Goal: Book appointment/travel/reservation

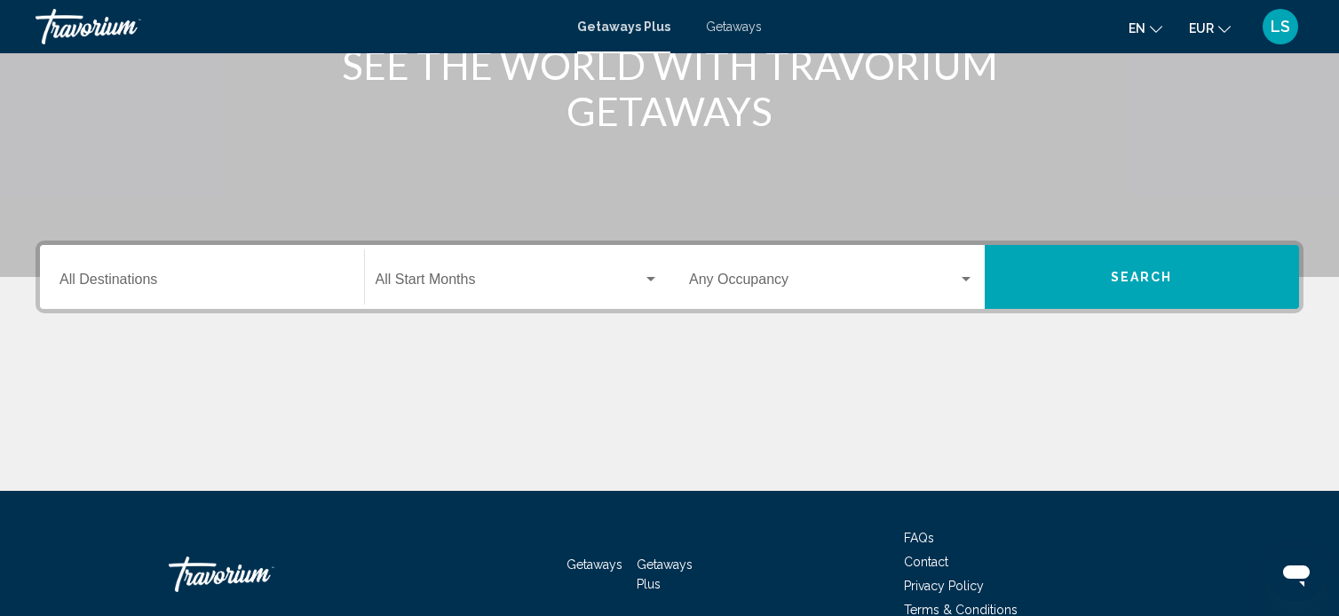
scroll to position [272, 0]
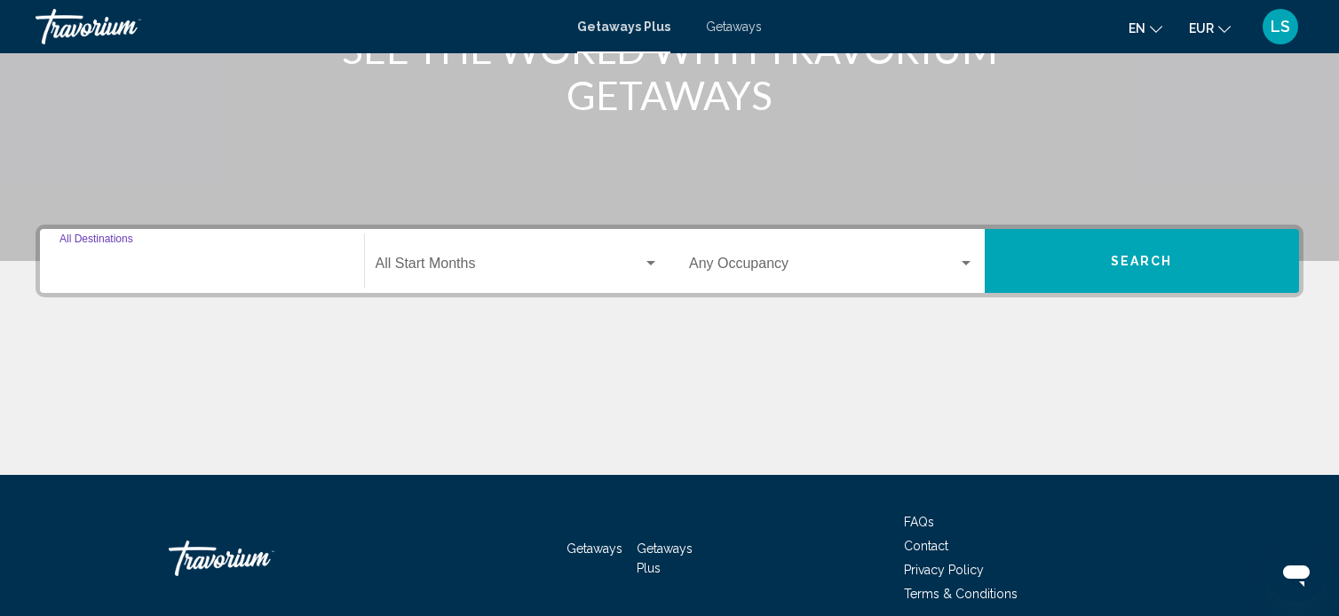
click at [288, 265] on input "Destination All Destinations" at bounding box center [201, 267] width 285 height 16
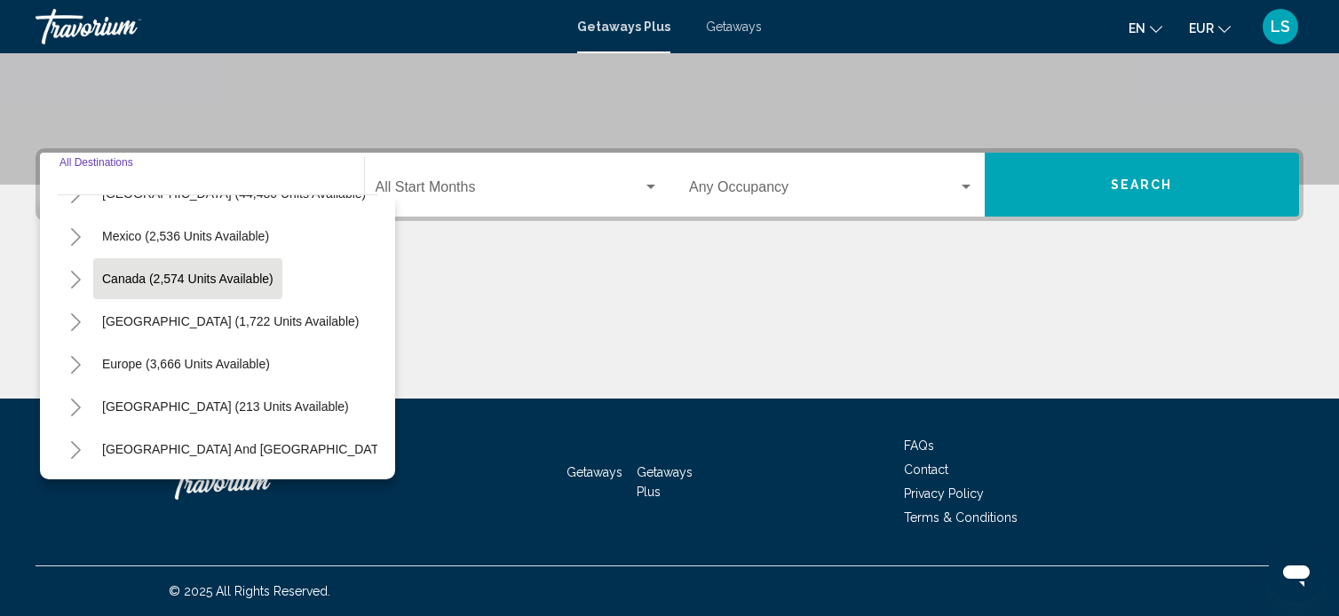
scroll to position [75, 0]
click at [259, 362] on span "Europe (3,666 units available)" at bounding box center [186, 364] width 168 height 14
type input "**********"
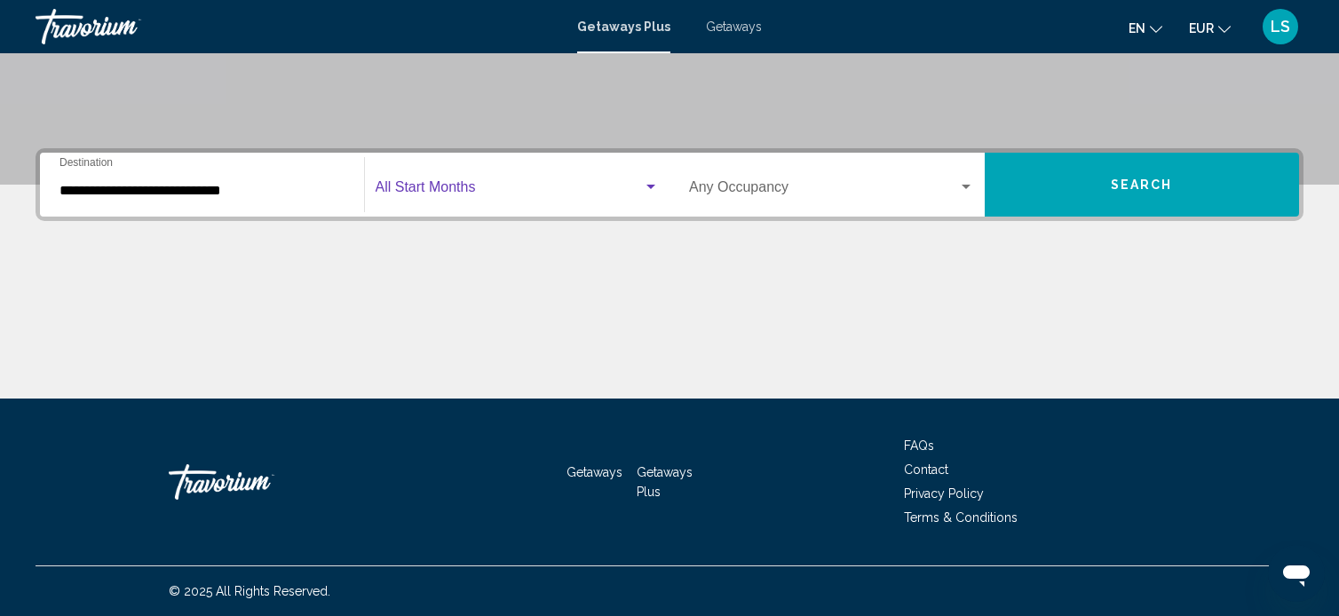
click at [525, 183] on span "Search widget" at bounding box center [509, 191] width 268 height 16
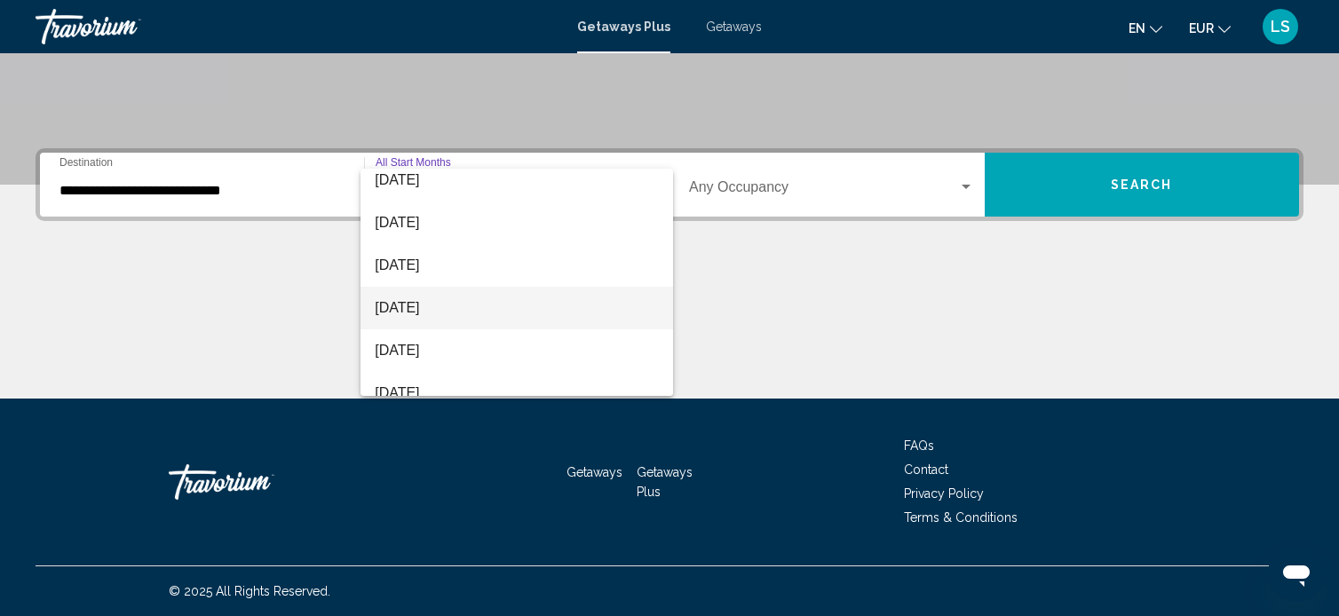
scroll to position [53, 0]
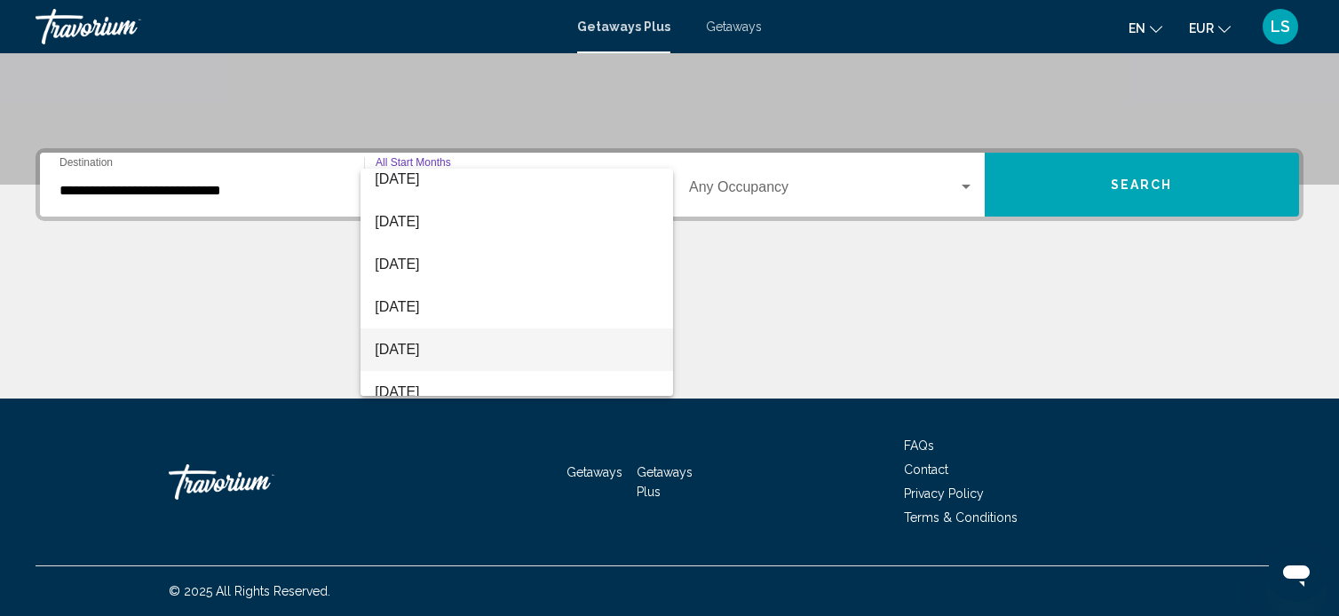
click at [484, 357] on span "[DATE]" at bounding box center [517, 349] width 284 height 43
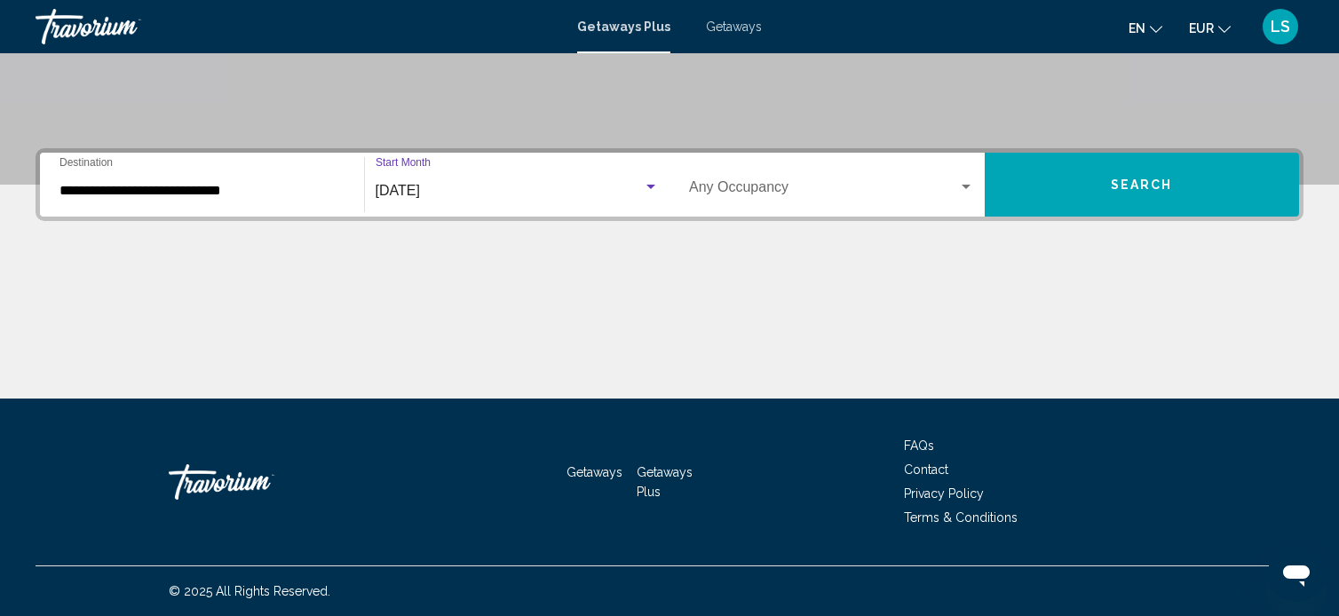
click at [834, 170] on div "Occupancy Any Occupancy" at bounding box center [831, 185] width 285 height 56
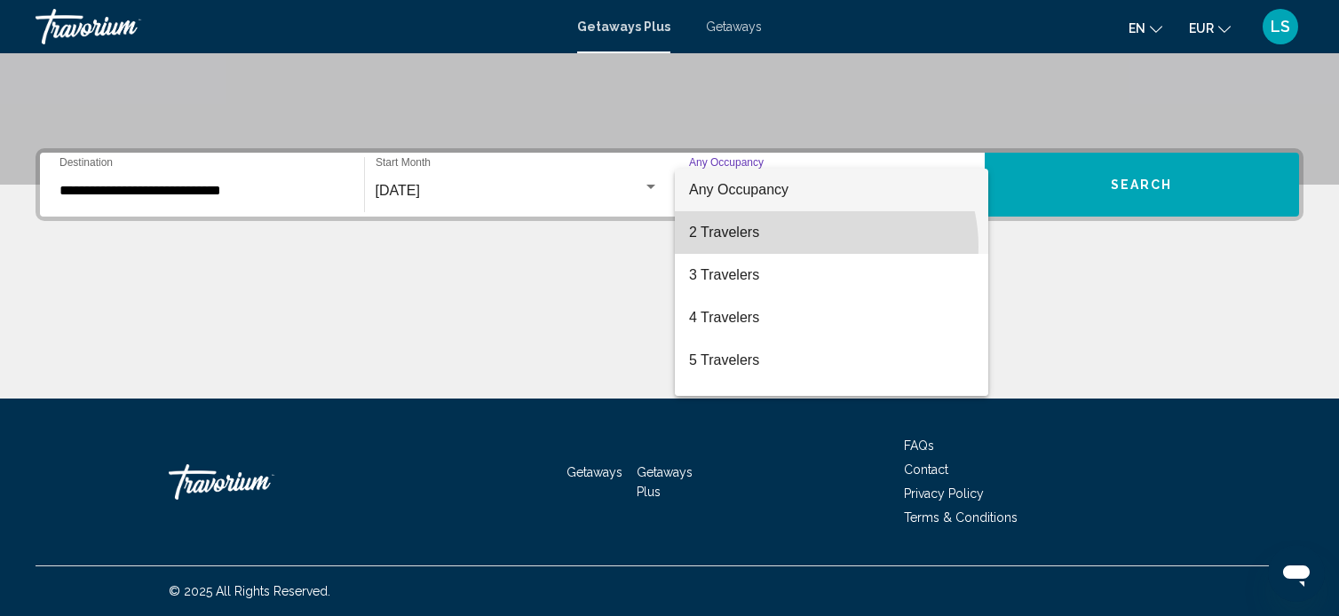
click at [812, 247] on span "2 Travelers" at bounding box center [831, 232] width 285 height 43
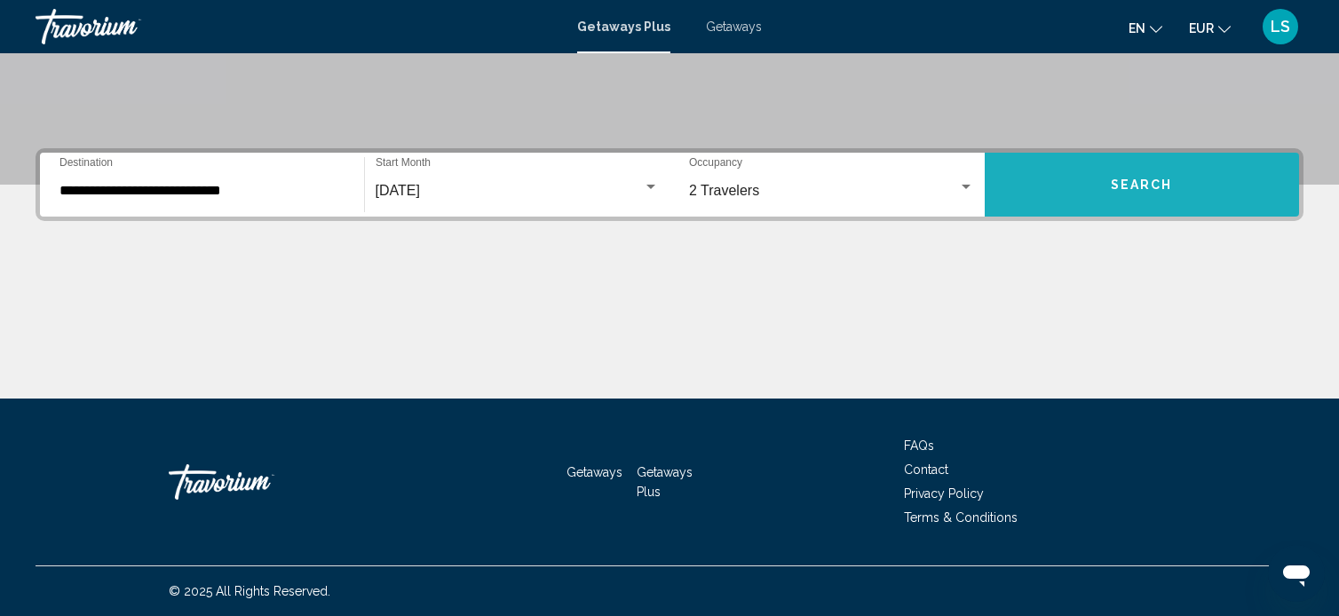
click at [1098, 187] on button "Search" at bounding box center [1141, 185] width 315 height 64
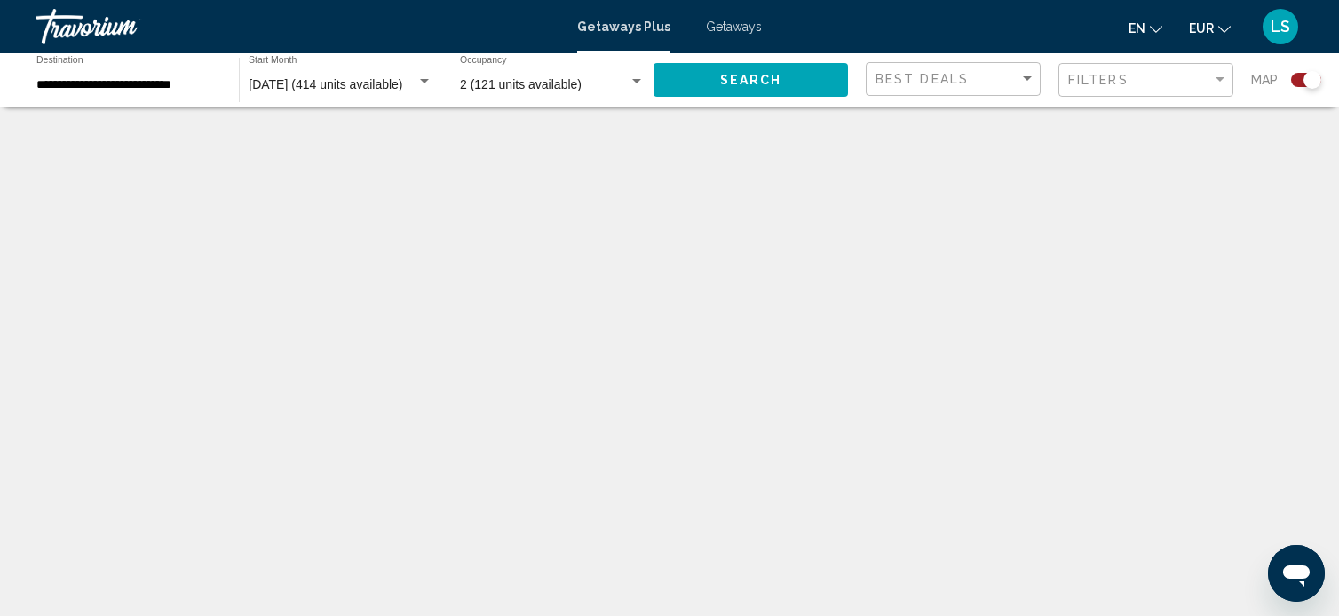
click at [1312, 82] on div "Search widget" at bounding box center [1312, 80] width 18 height 18
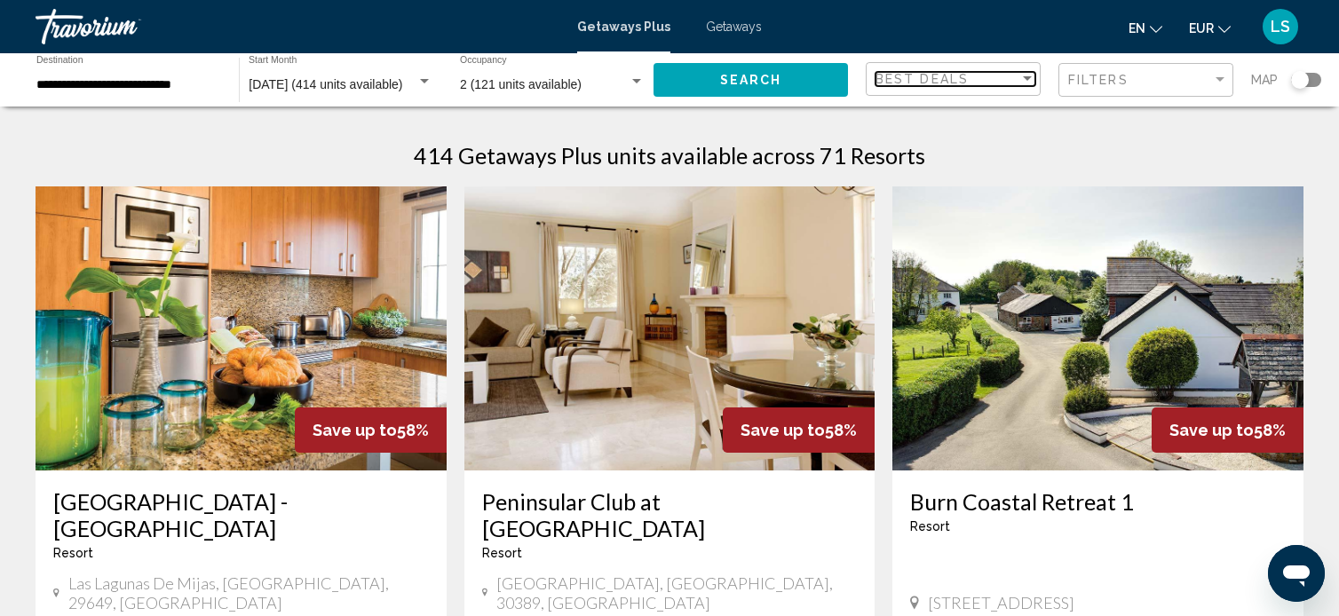
click at [1020, 77] on div "Sort by" at bounding box center [1027, 79] width 16 height 14
click at [1010, 108] on span "Lowest Price" at bounding box center [955, 116] width 160 height 37
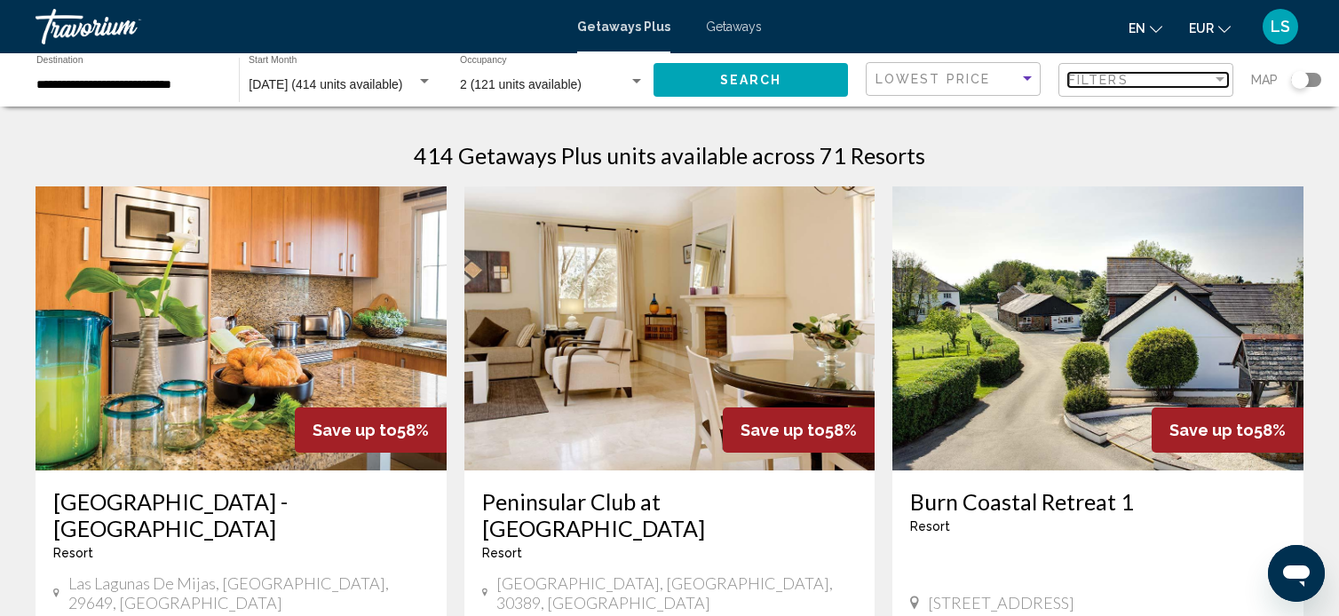
click at [1119, 81] on span "Filters" at bounding box center [1098, 80] width 60 height 14
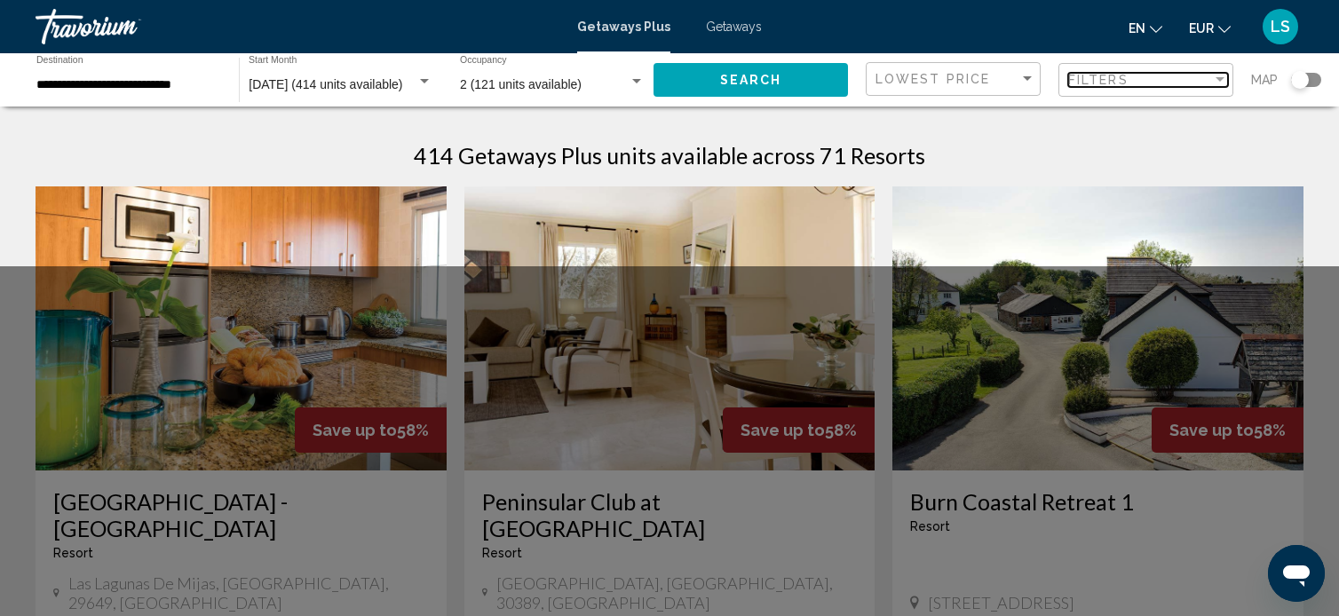
click at [1119, 81] on span "Filters" at bounding box center [1098, 80] width 60 height 14
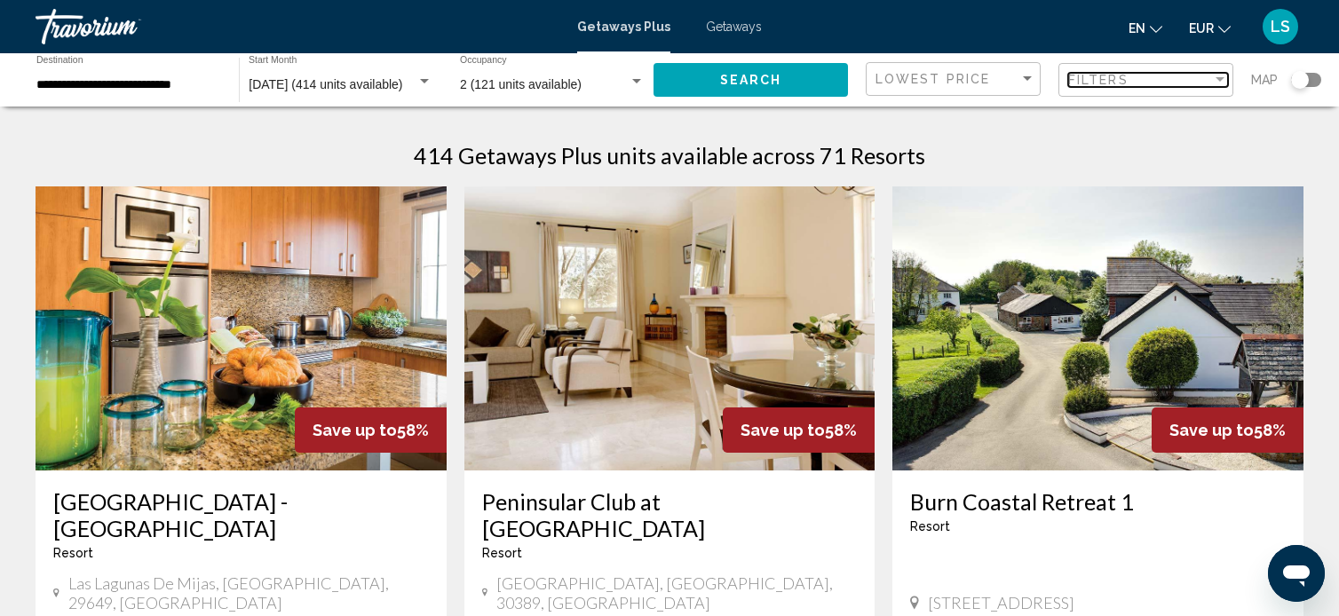
click at [1119, 81] on span "Filters" at bounding box center [1098, 80] width 60 height 14
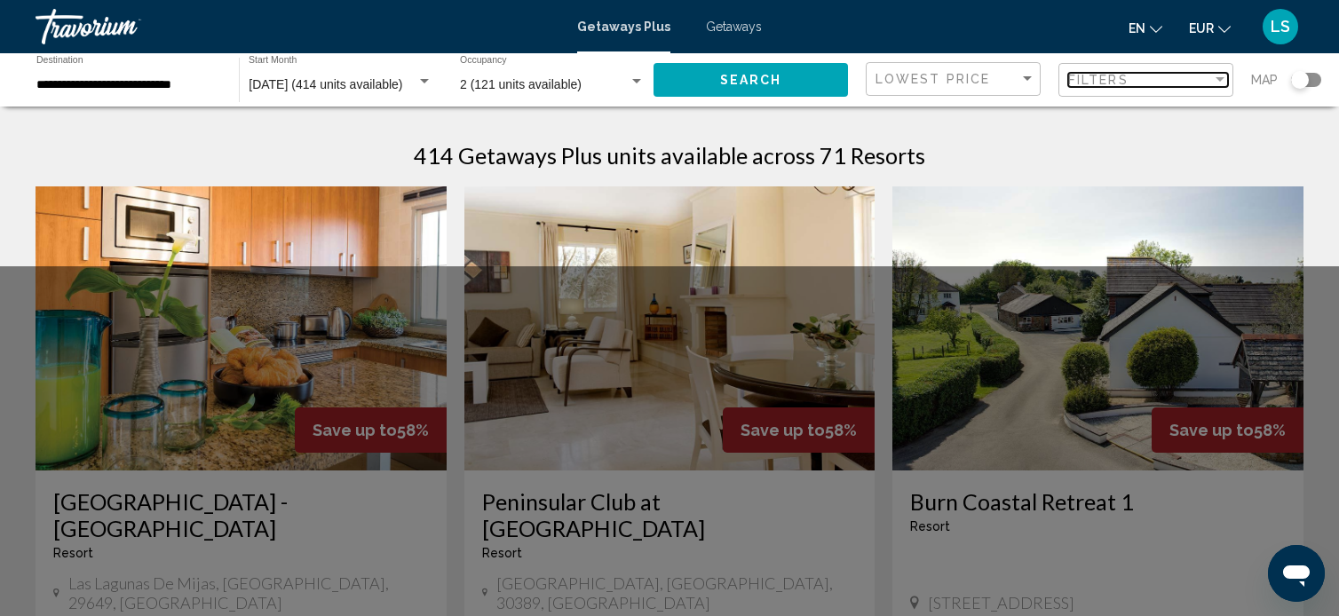
click at [1119, 81] on span "Filters" at bounding box center [1098, 80] width 60 height 14
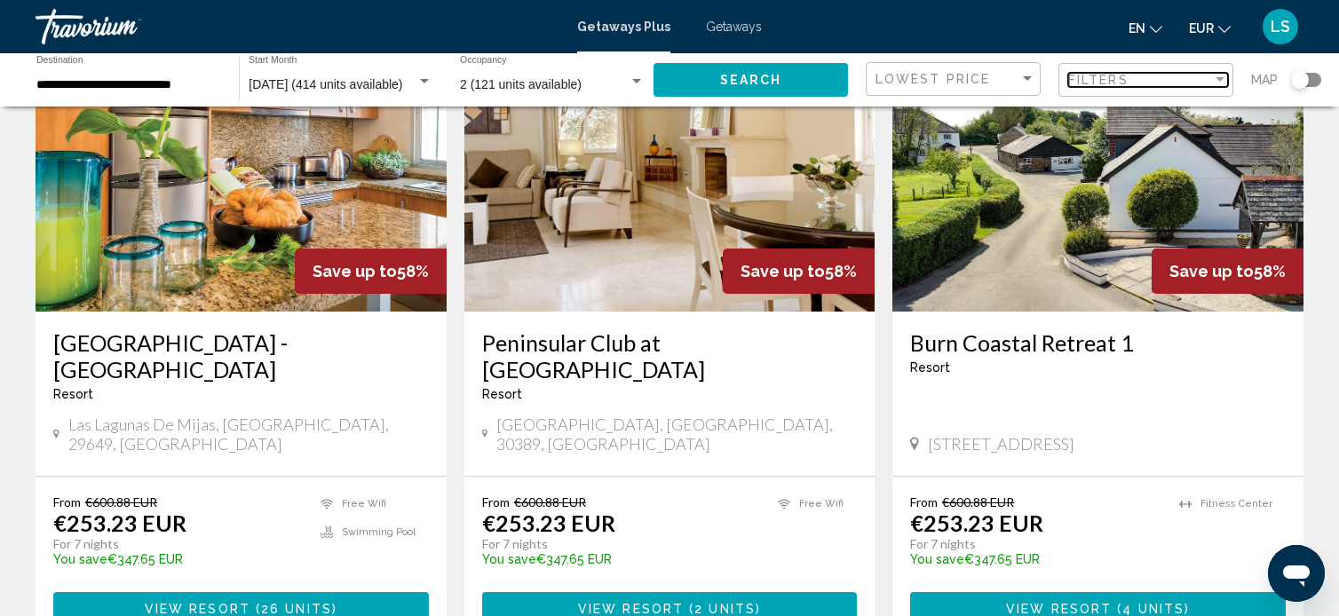
scroll to position [160, 0]
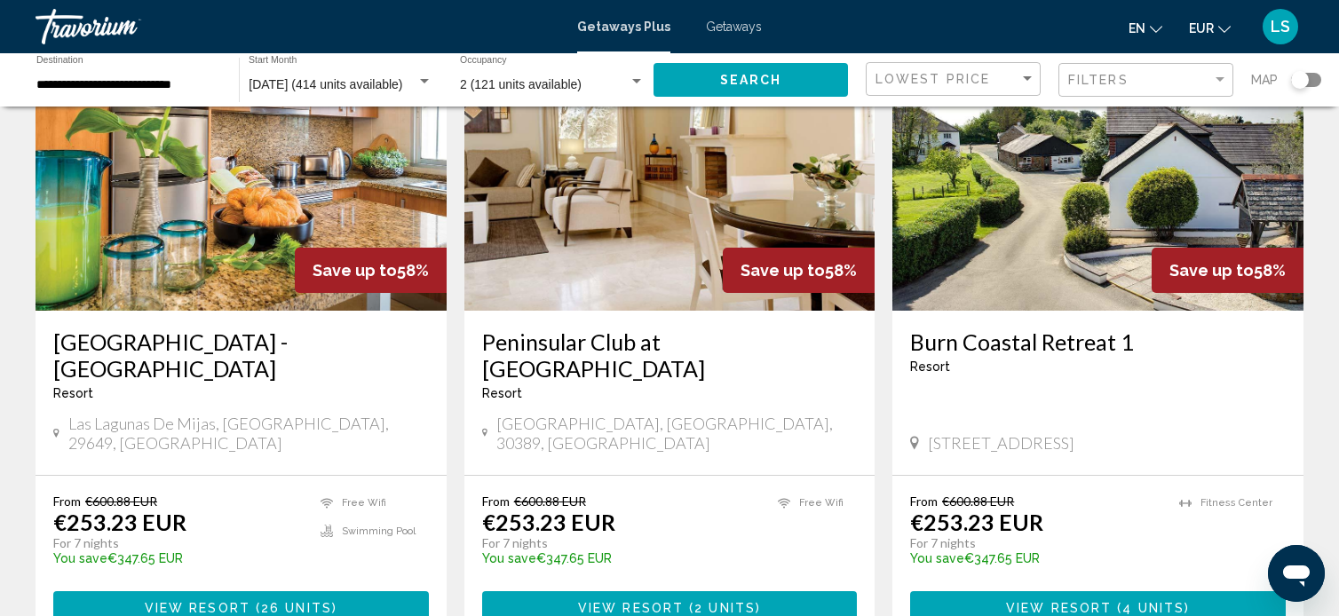
click at [160, 250] on img "Main content" at bounding box center [241, 169] width 411 height 284
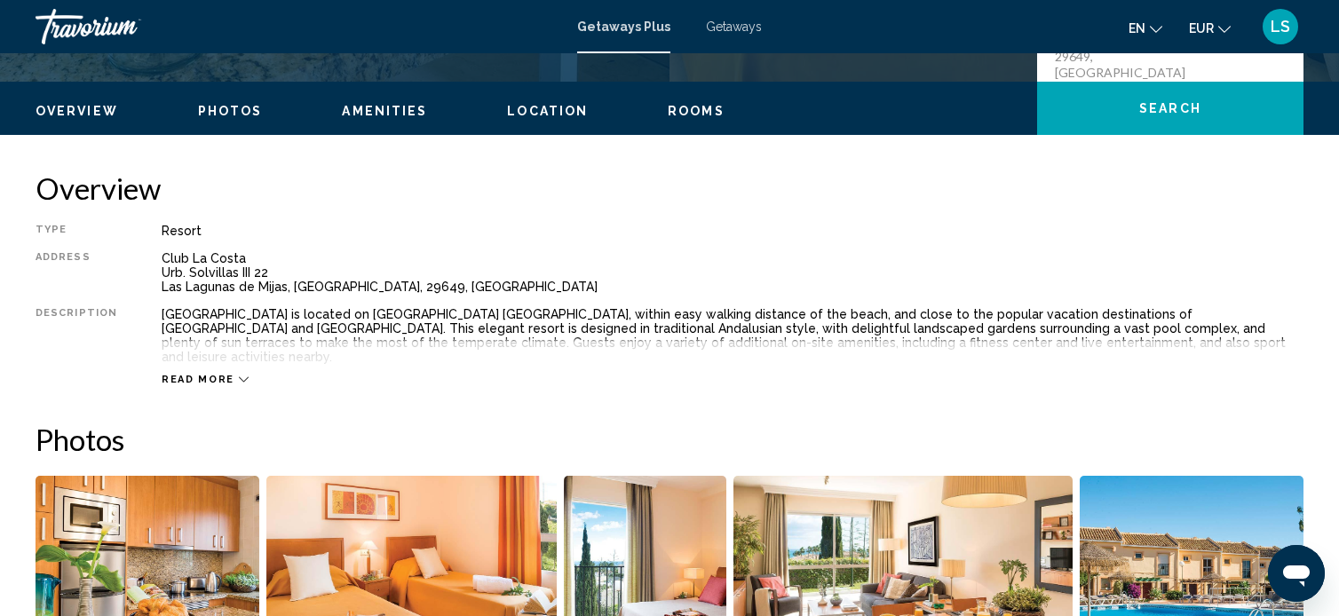
scroll to position [505, 0]
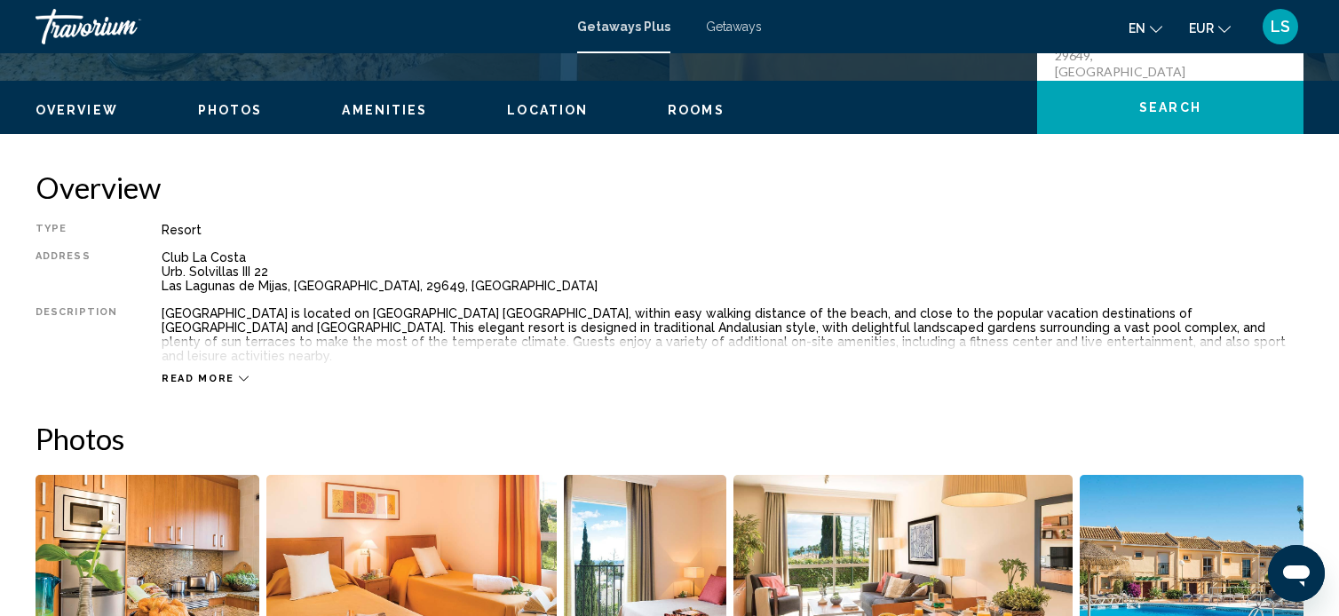
click at [213, 373] on span "Read more" at bounding box center [198, 379] width 73 height 12
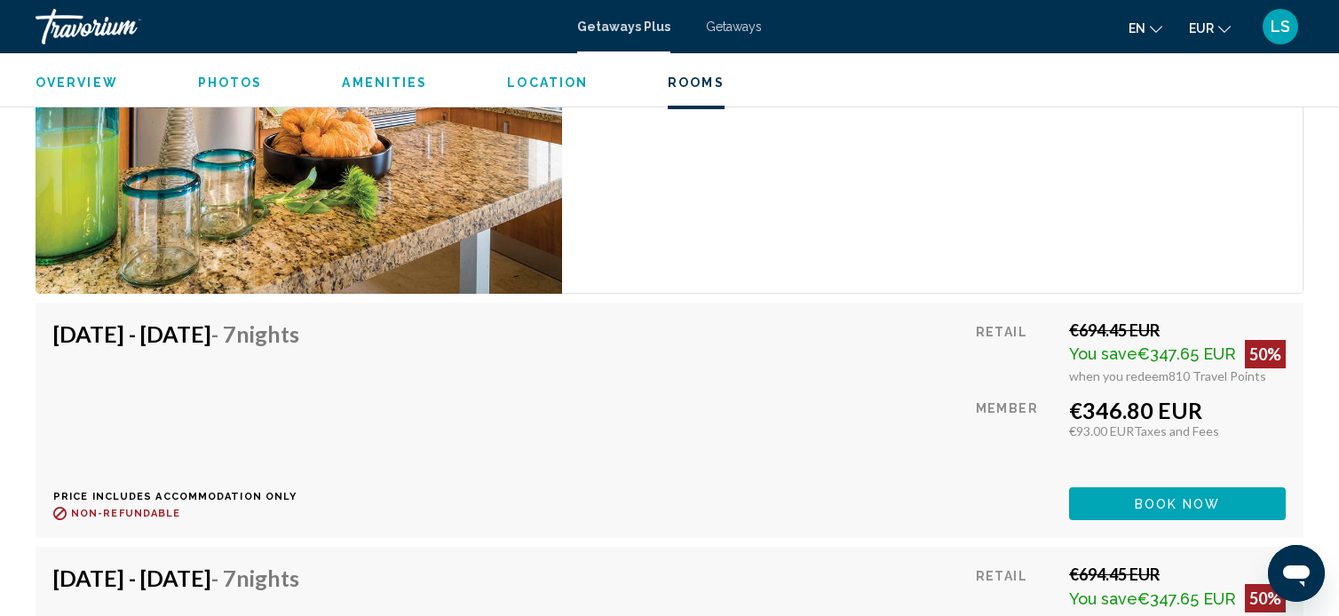
scroll to position [3385, 0]
click at [1204, 496] on span "Book now" at bounding box center [1177, 503] width 86 height 14
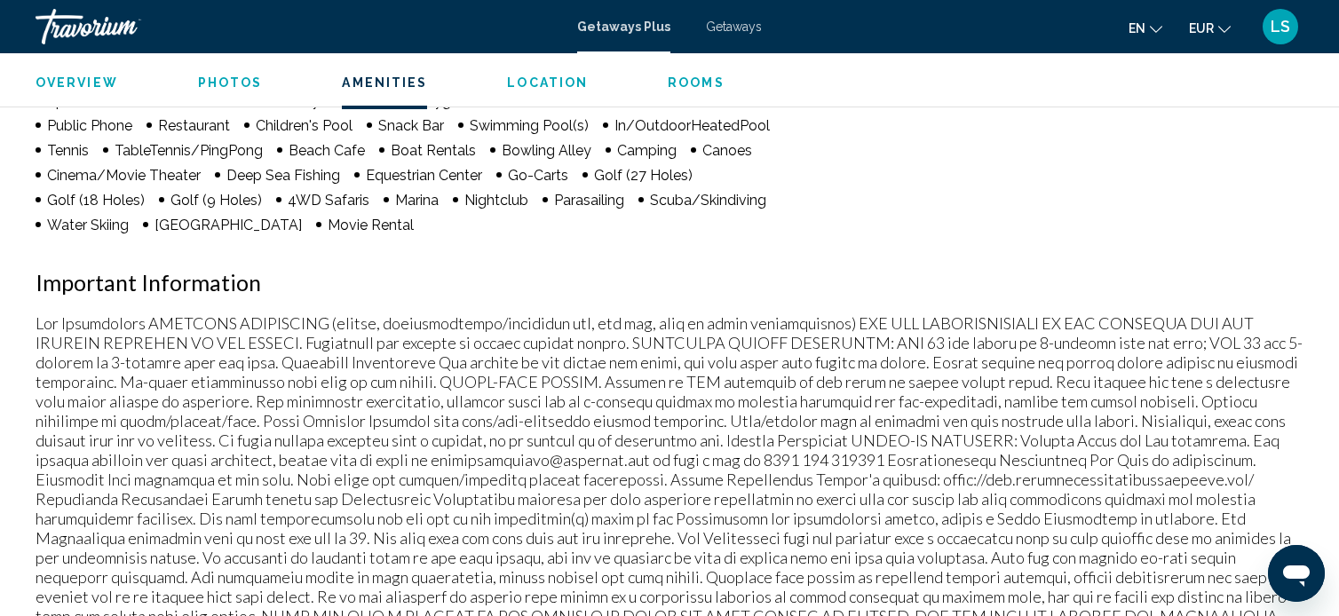
scroll to position [1664, 0]
click at [1223, 327] on p "Main content" at bounding box center [670, 506] width 1268 height 391
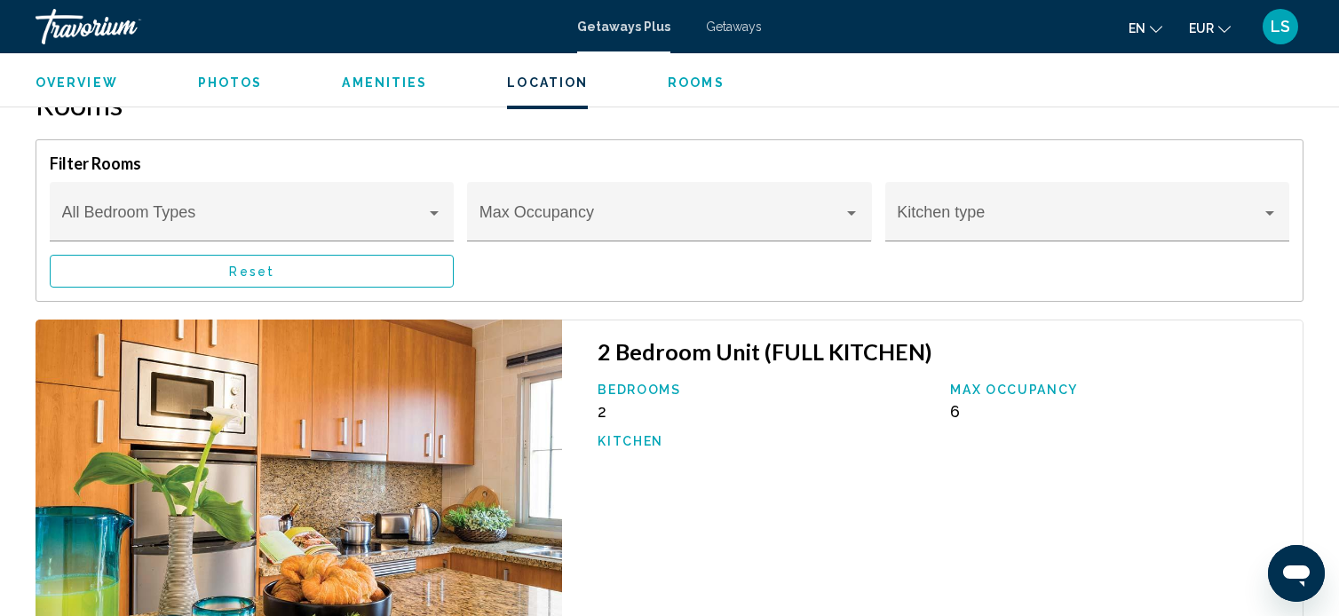
scroll to position [2947, 0]
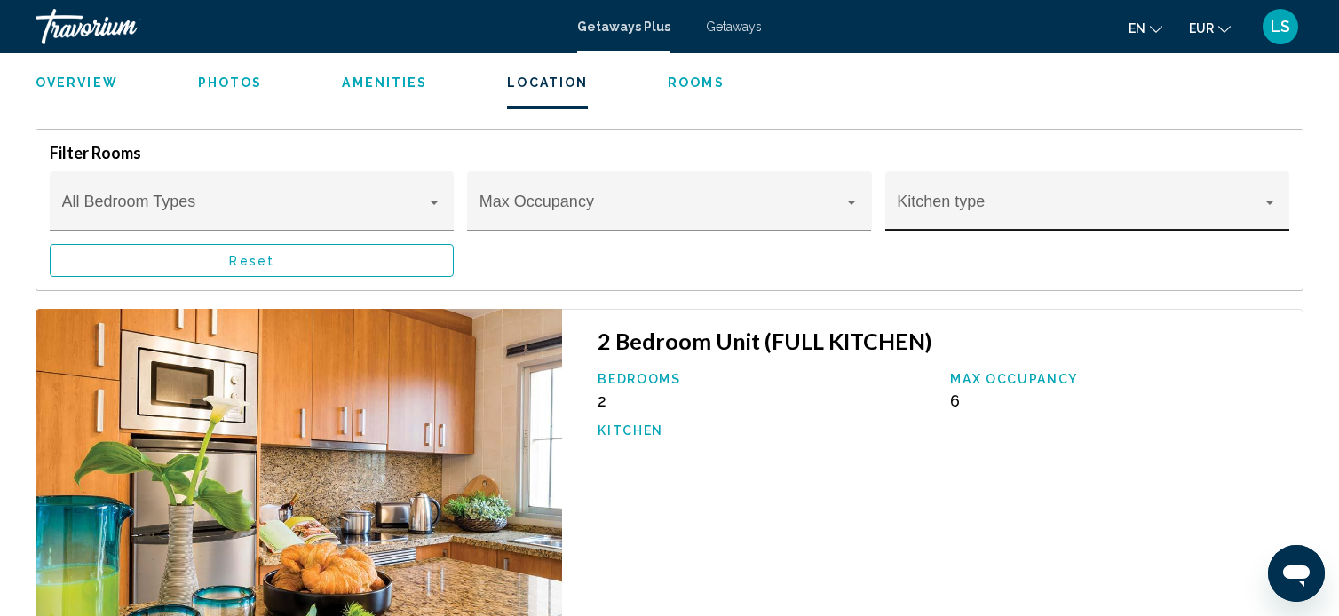
click at [1136, 194] on div "Kitchen type" at bounding box center [1087, 207] width 380 height 47
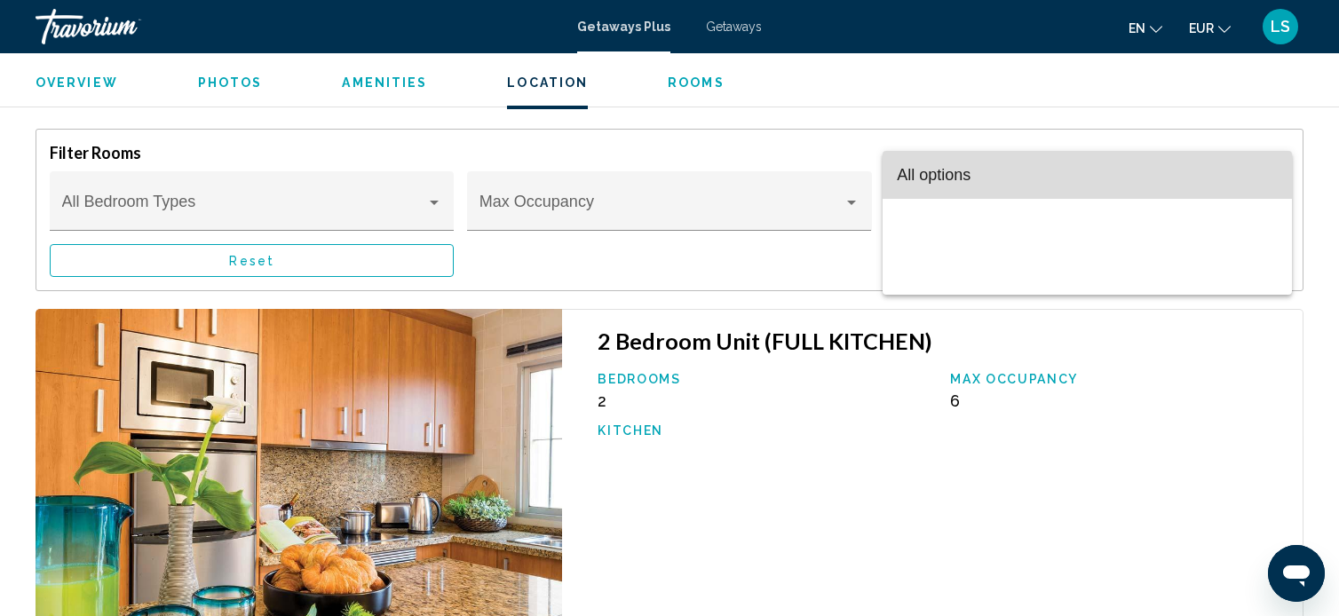
click at [1136, 194] on span "All options" at bounding box center [1087, 175] width 380 height 48
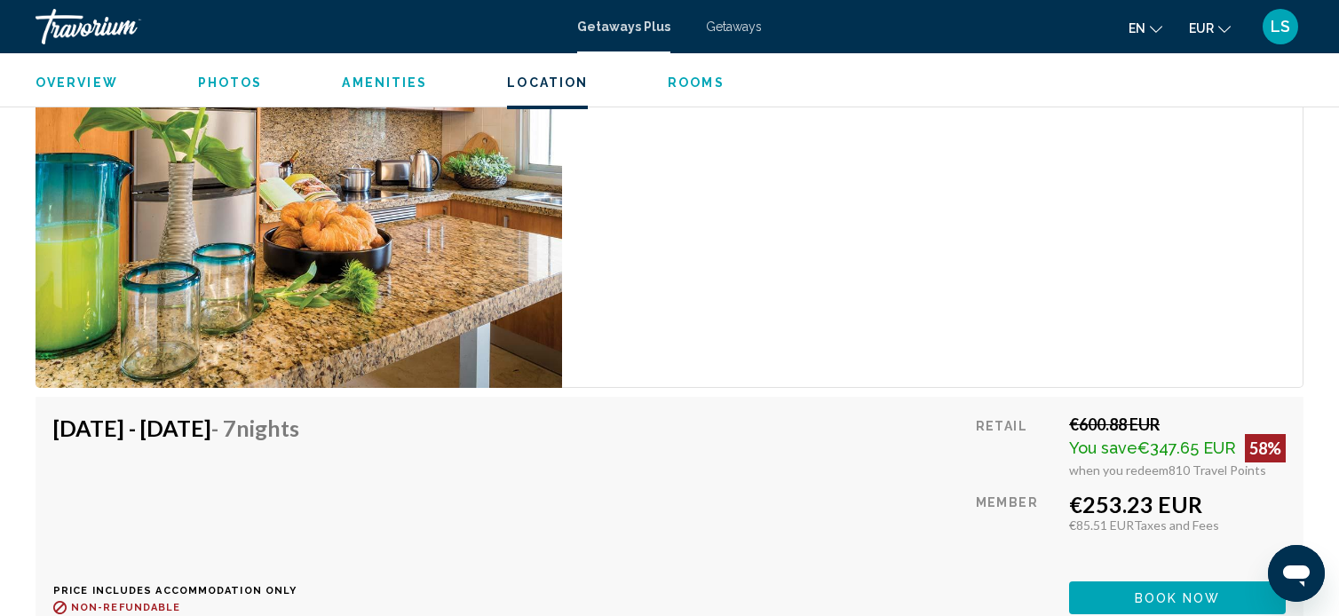
scroll to position [4978, 0]
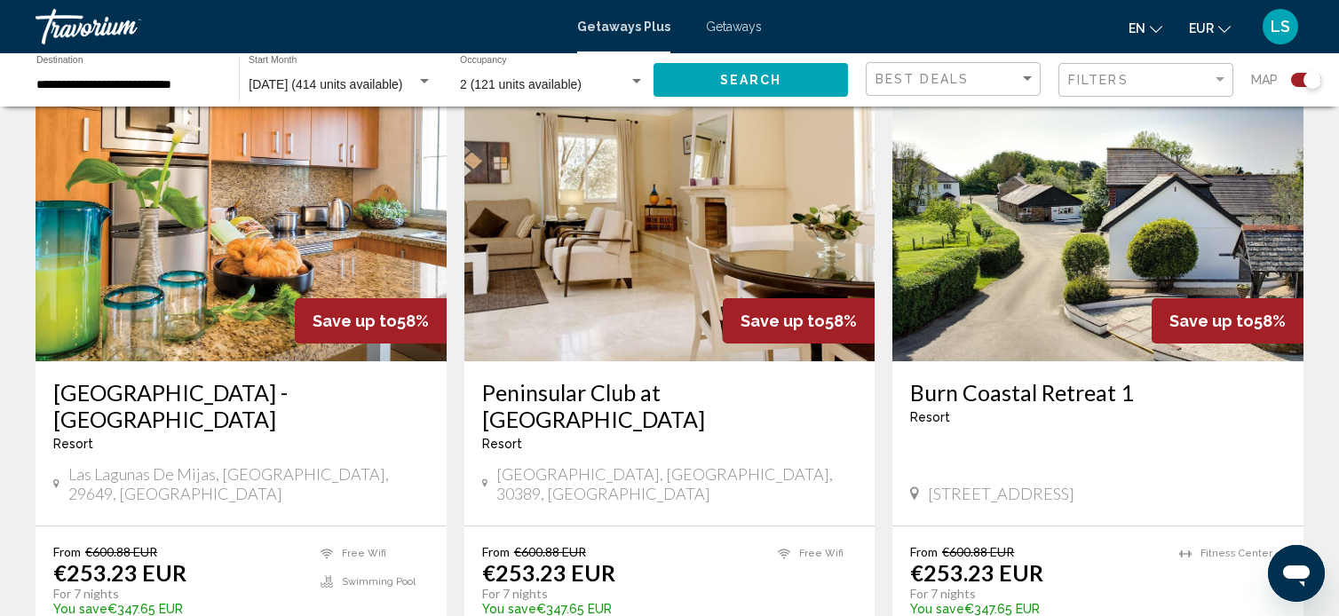
click at [1292, 77] on div "Search widget" at bounding box center [1306, 80] width 30 height 14
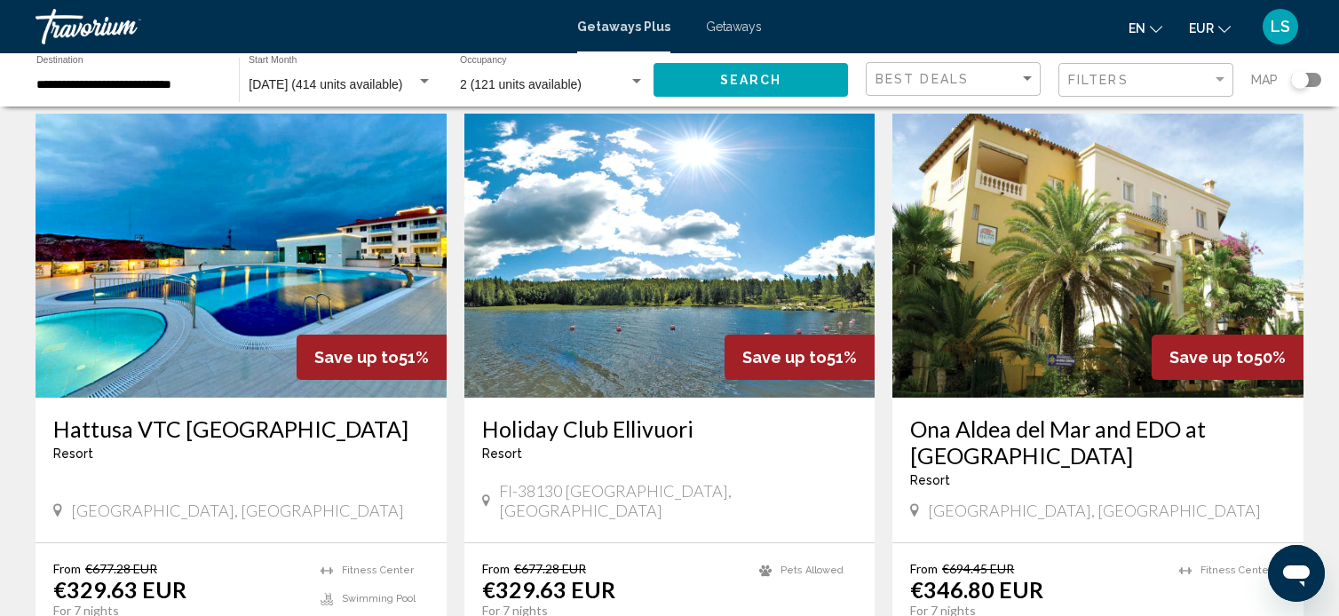
scroll to position [2034, 0]
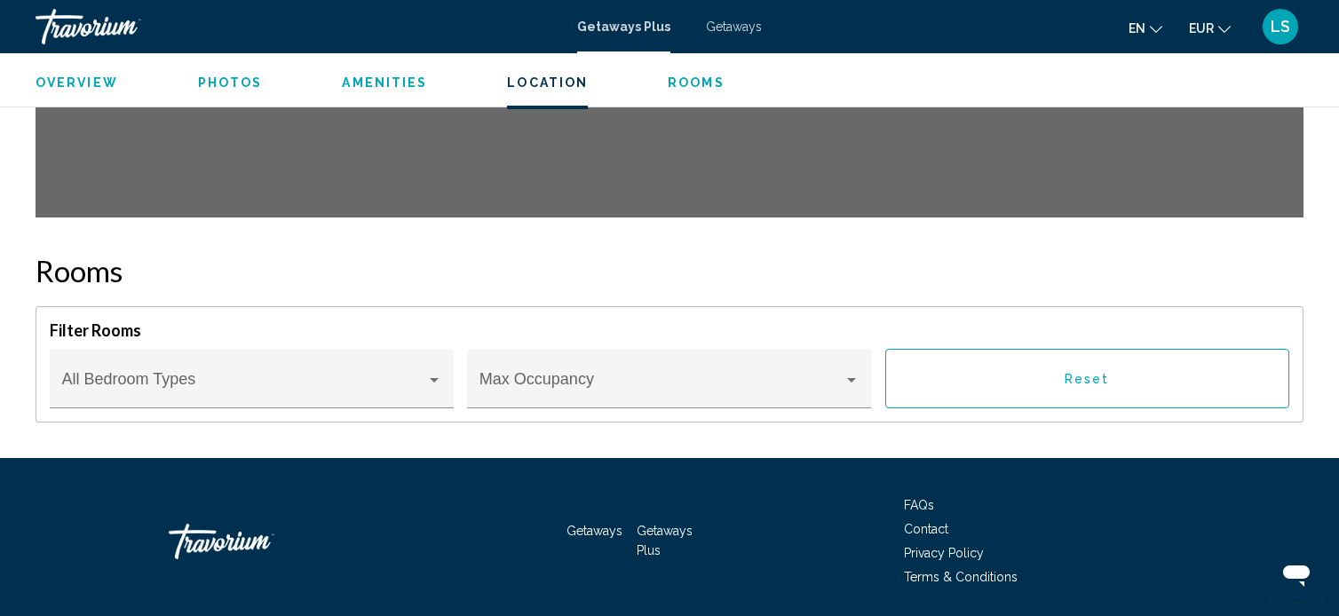
scroll to position [2955, 0]
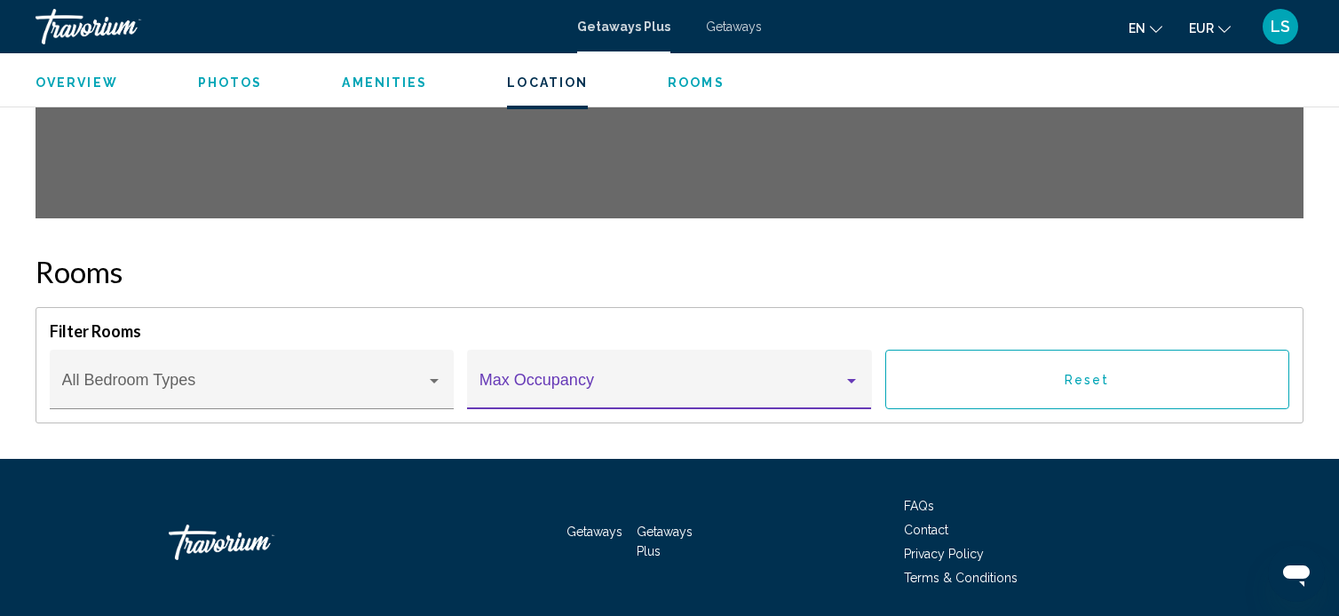
click at [512, 397] on span "Main content" at bounding box center [661, 388] width 364 height 18
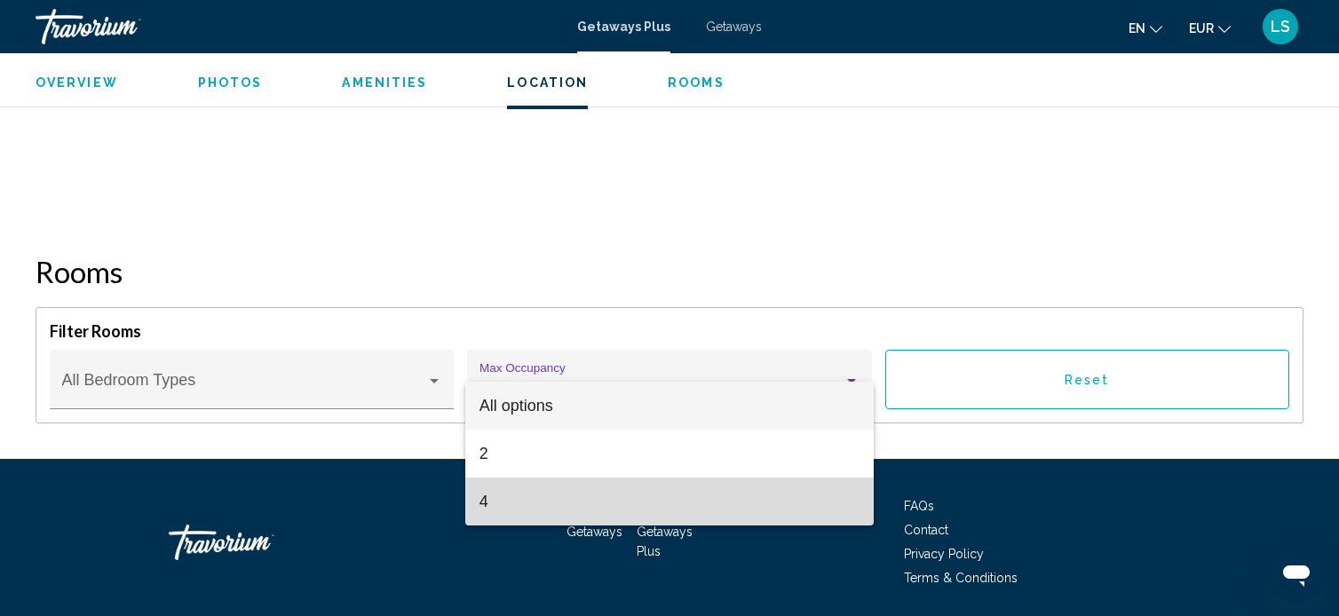
click at [528, 510] on span "4" at bounding box center [669, 502] width 380 height 48
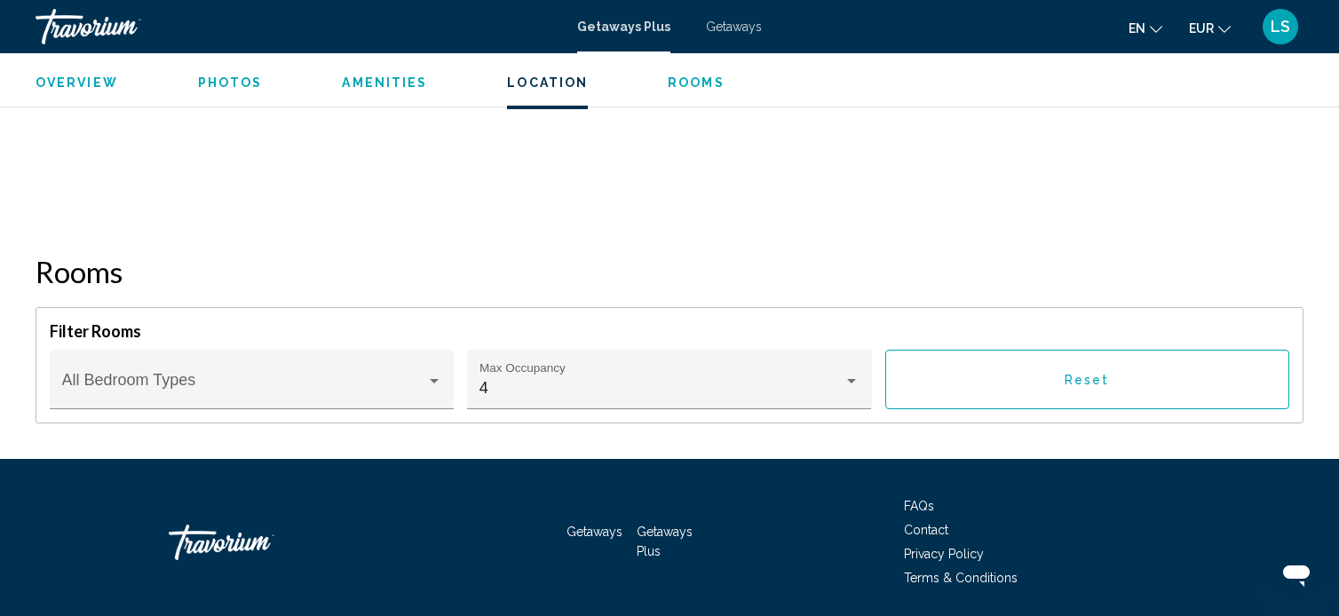
click at [695, 75] on span "Rooms" at bounding box center [696, 82] width 57 height 14
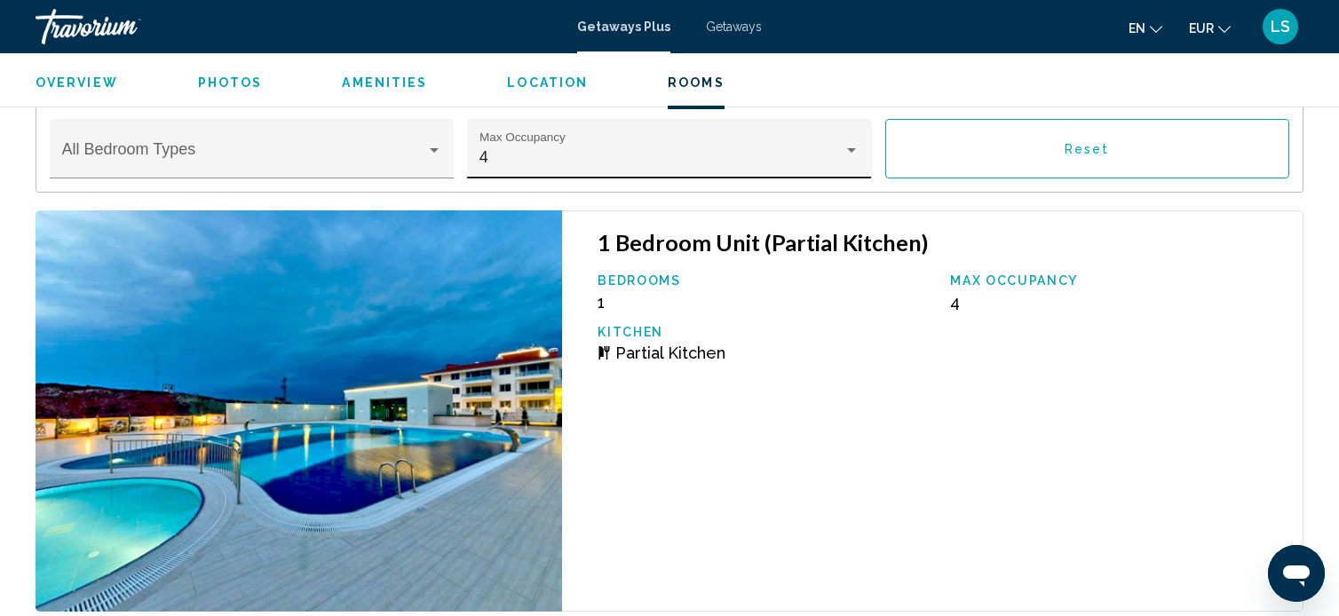
scroll to position [3185, 0]
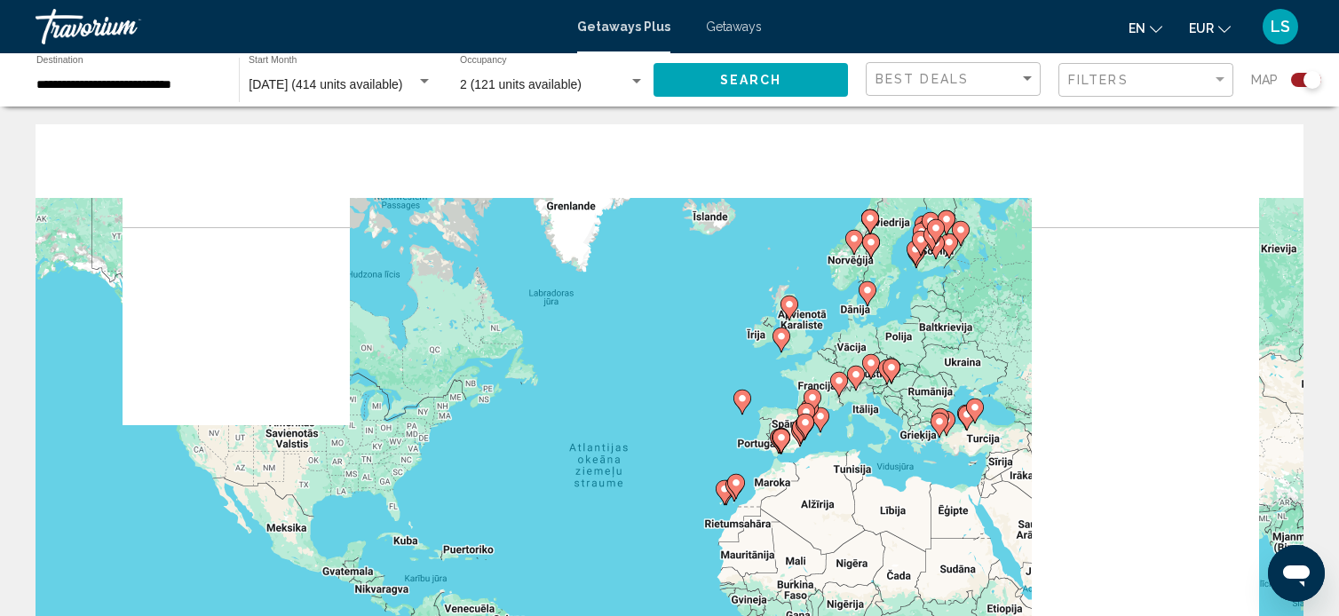
drag, startPoint x: 1165, startPoint y: 191, endPoint x: 1148, endPoint y: 304, distance: 114.9
click at [1148, 304] on div "Lai aktivizētu vilkšanu ar tastatūru, nospiediet taustiņu kombināciju Alt + Ent…" at bounding box center [670, 390] width 1268 height 533
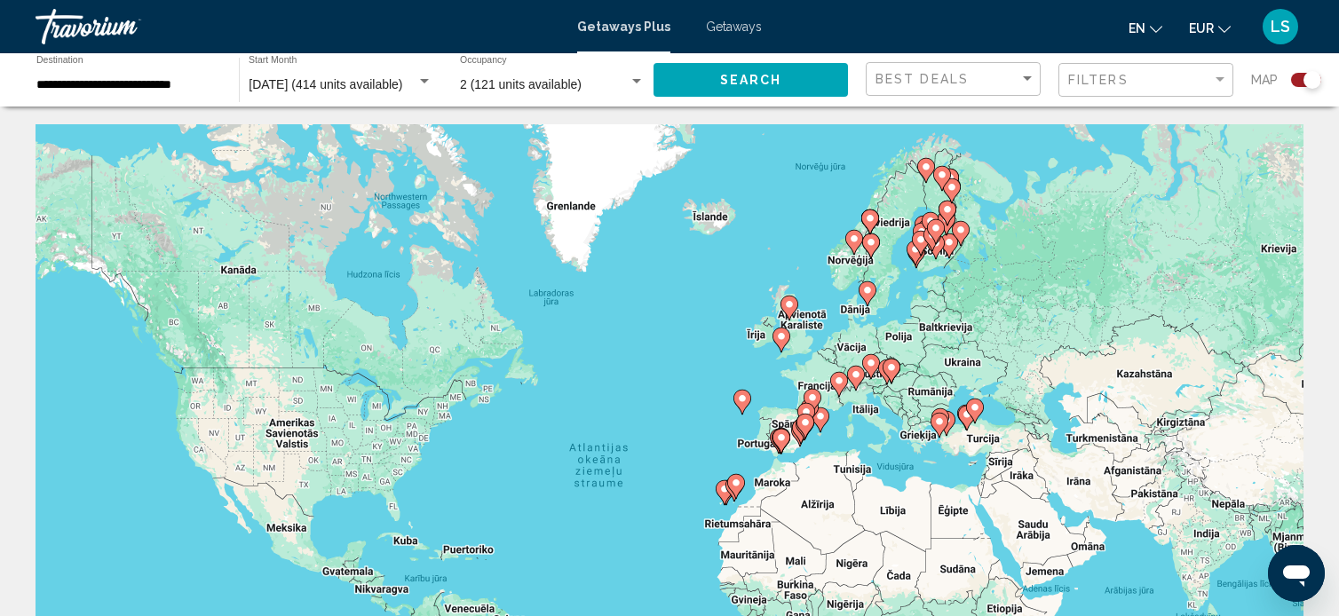
click at [82, 24] on div "Travorium" at bounding box center [125, 27] width 178 height 36
